Goal: Task Accomplishment & Management: Use online tool/utility

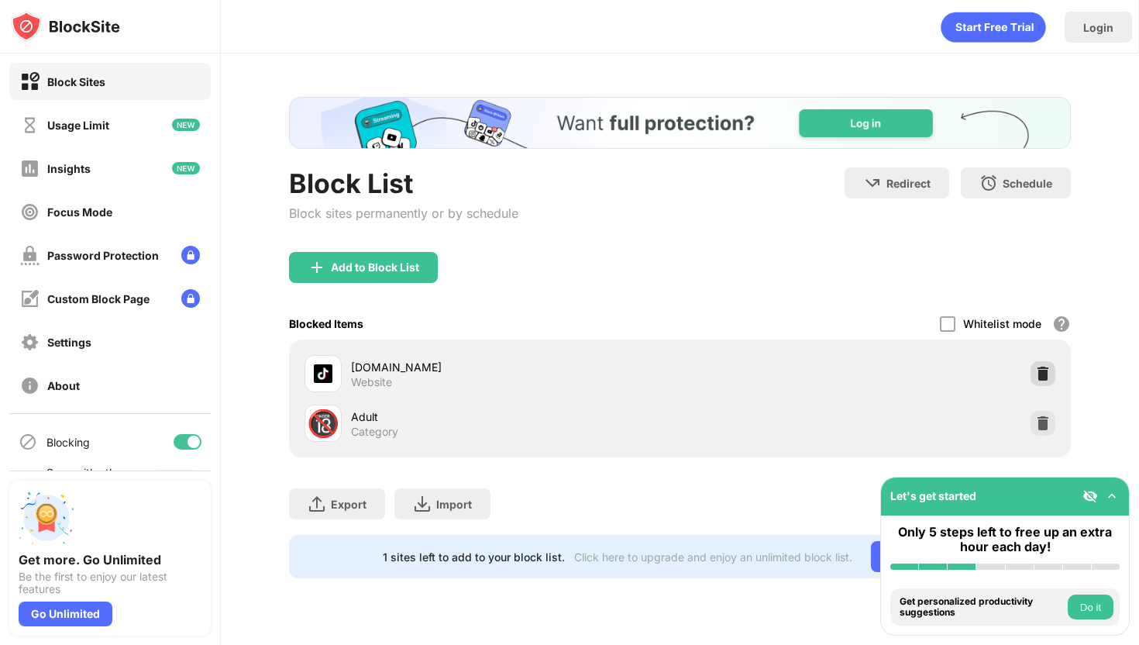
click at [1048, 378] on img at bounding box center [1042, 373] width 15 height 15
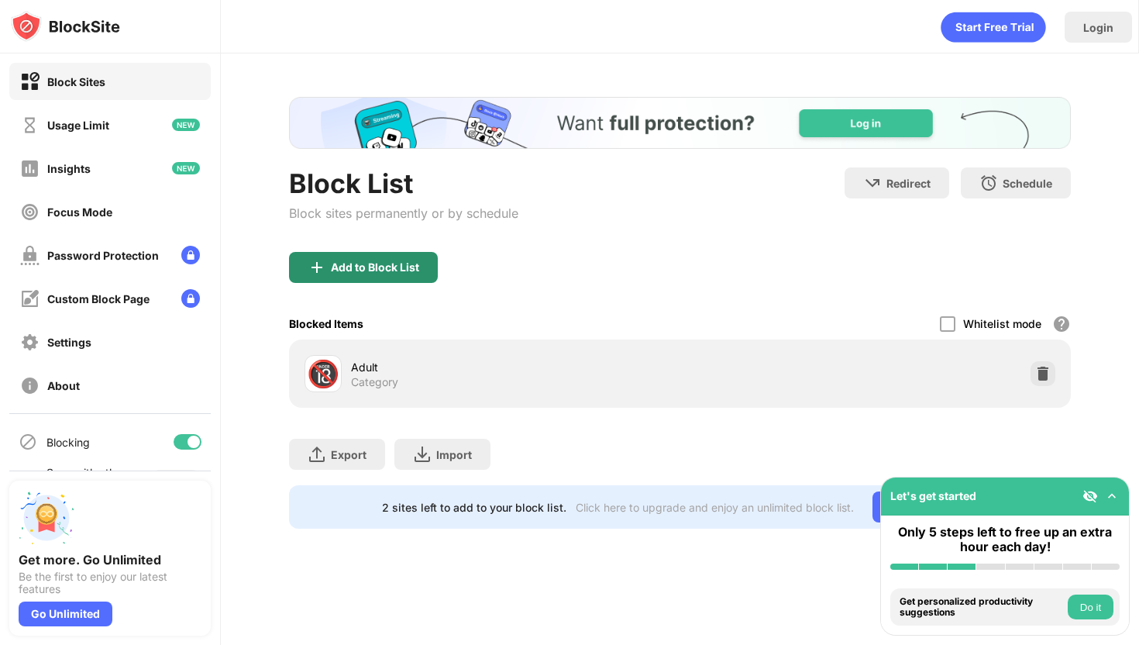
click at [415, 268] on div "Add to Block List" at bounding box center [375, 267] width 88 height 12
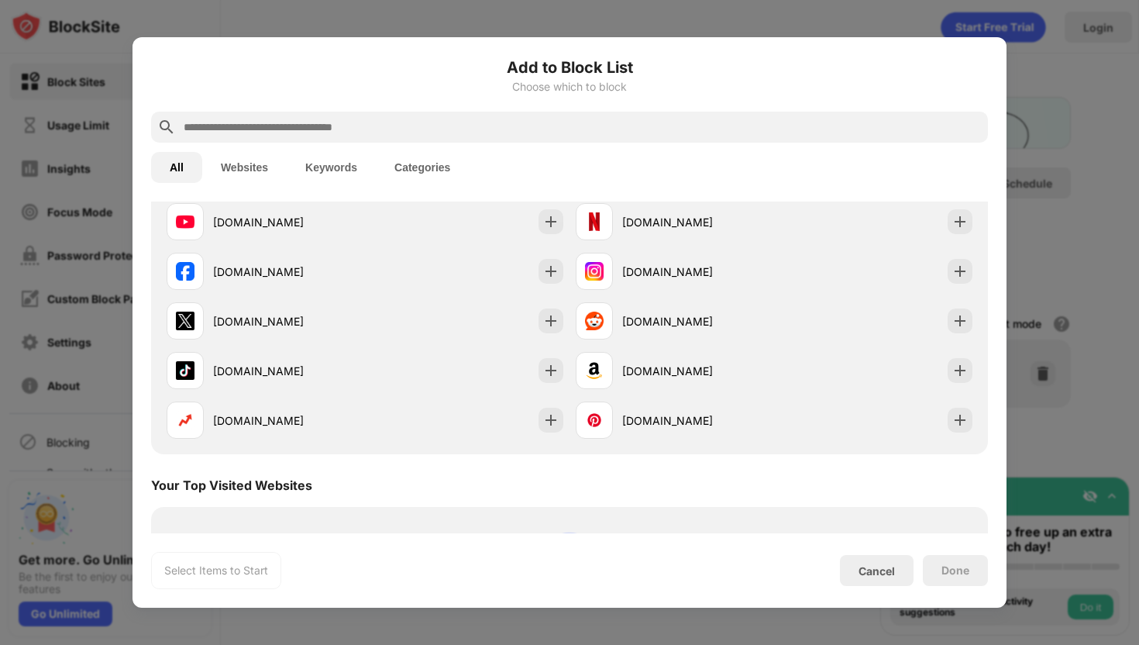
scroll to position [289, 0]
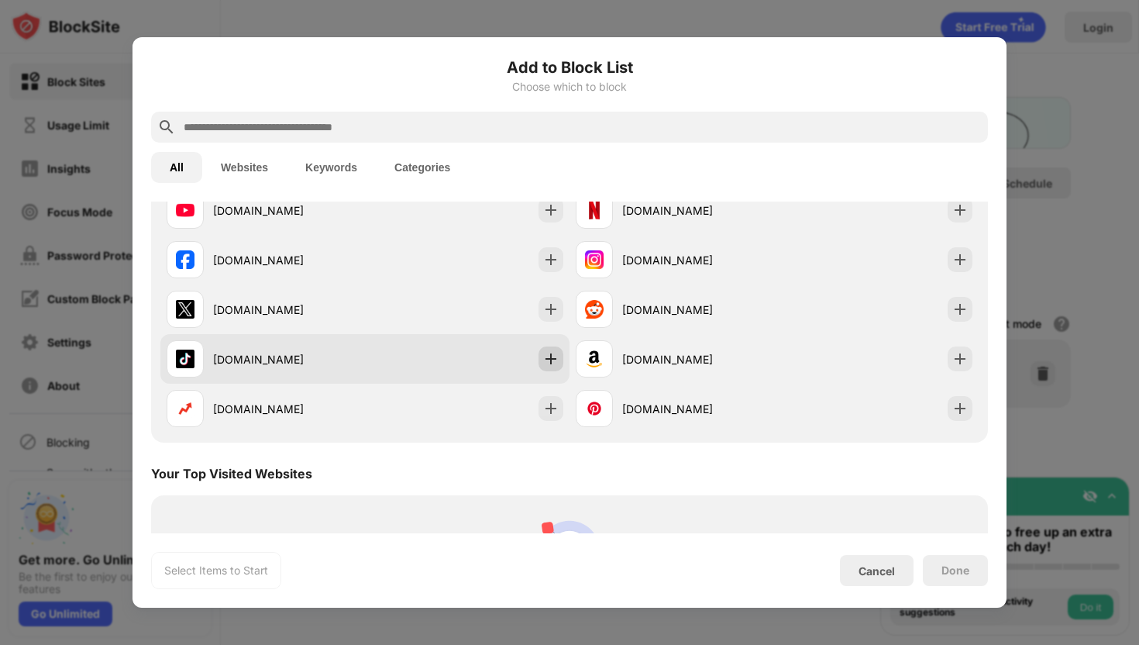
click at [555, 352] on img at bounding box center [550, 358] width 15 height 15
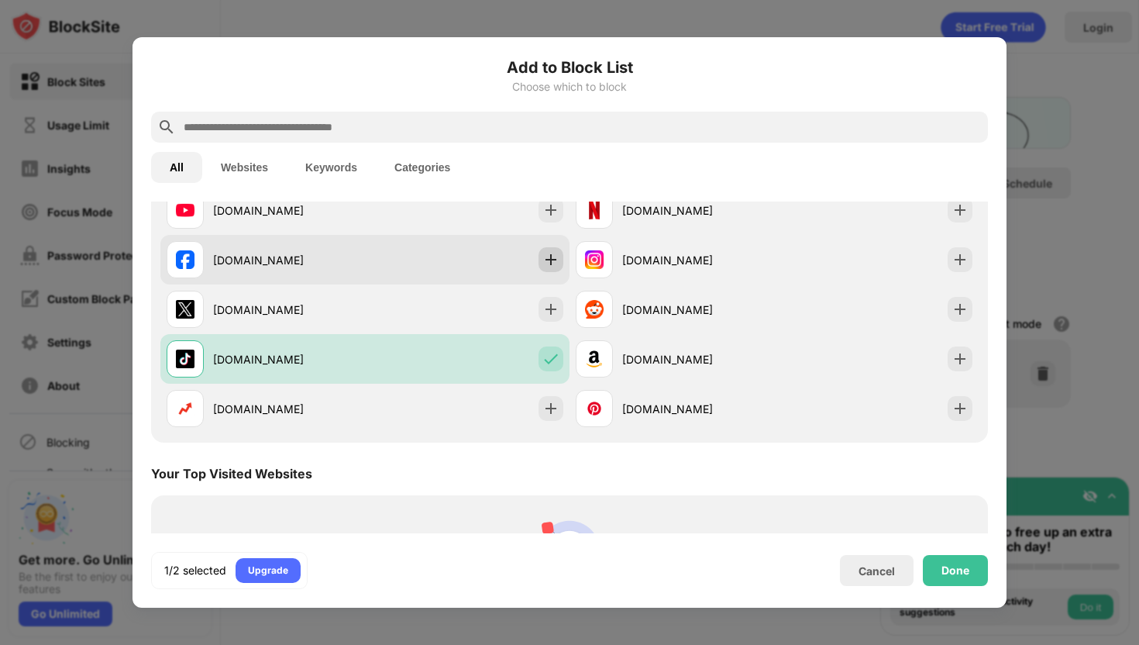
click at [553, 263] on img at bounding box center [550, 259] width 15 height 15
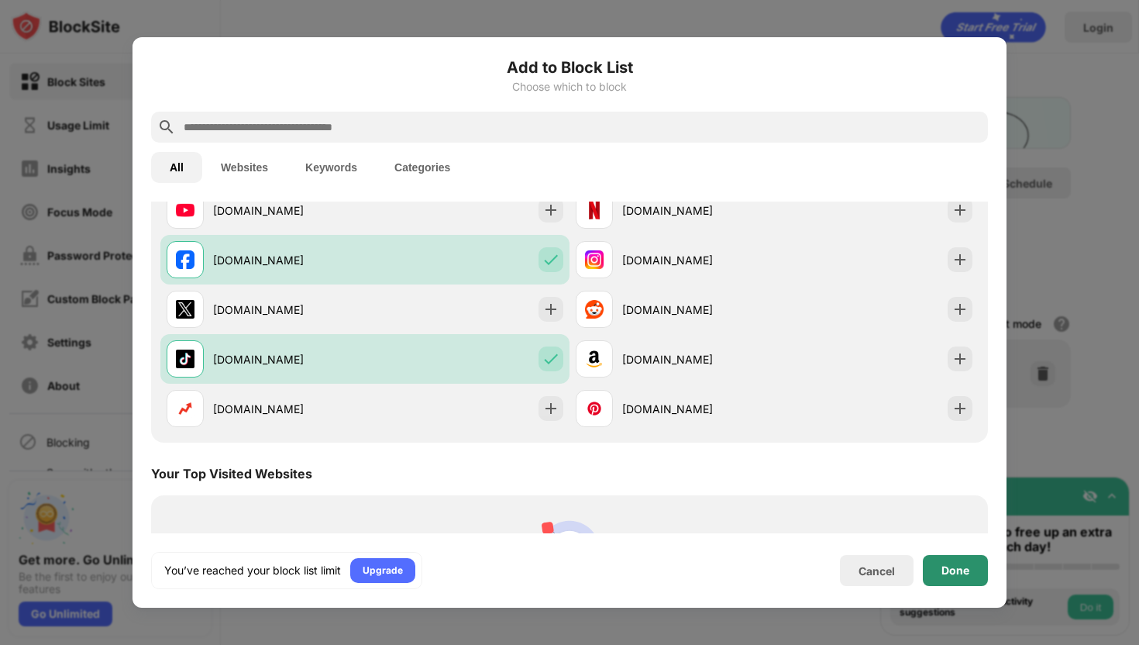
click at [962, 573] on div "Done" at bounding box center [955, 570] width 28 height 12
